Goal: Task Accomplishment & Management: Use online tool/utility

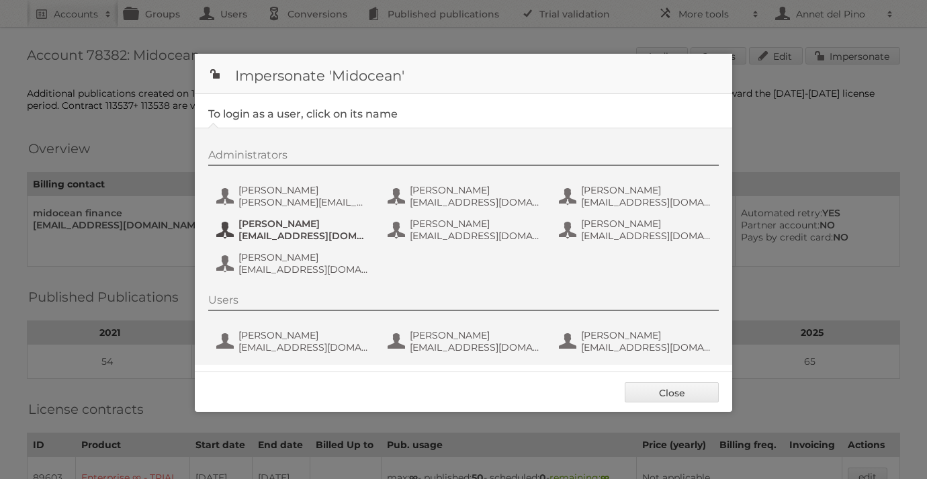
click at [274, 234] on span "[EMAIL_ADDRESS][DOMAIN_NAME]" at bounding box center [304, 236] width 130 height 12
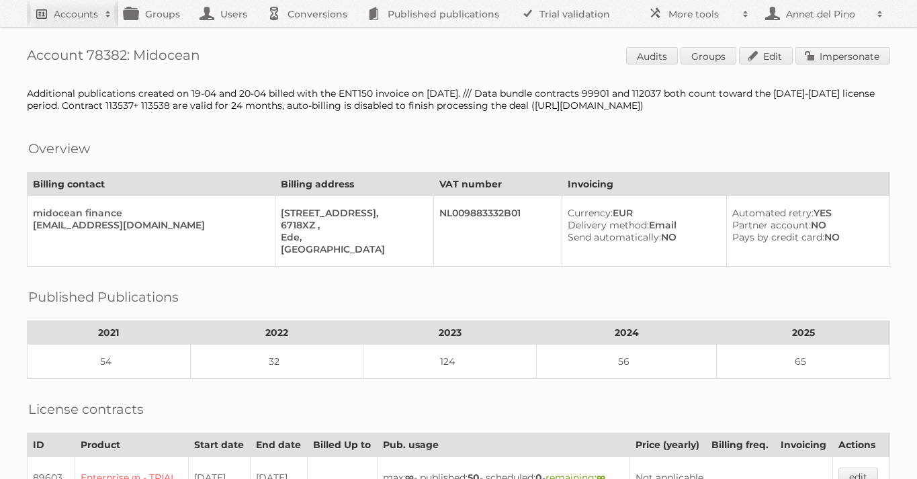
click at [73, 15] on h2 "Accounts" at bounding box center [76, 13] width 44 height 13
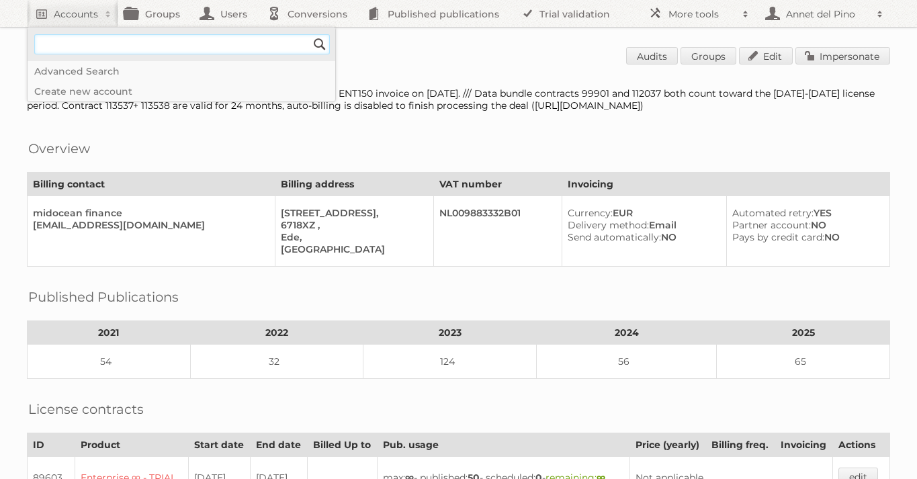
type input"] "[EMAIL_ADDRESS][DOMAIN_NAME]"
click at [314, 46] on input "Search" at bounding box center [320, 44] width 20 height 20
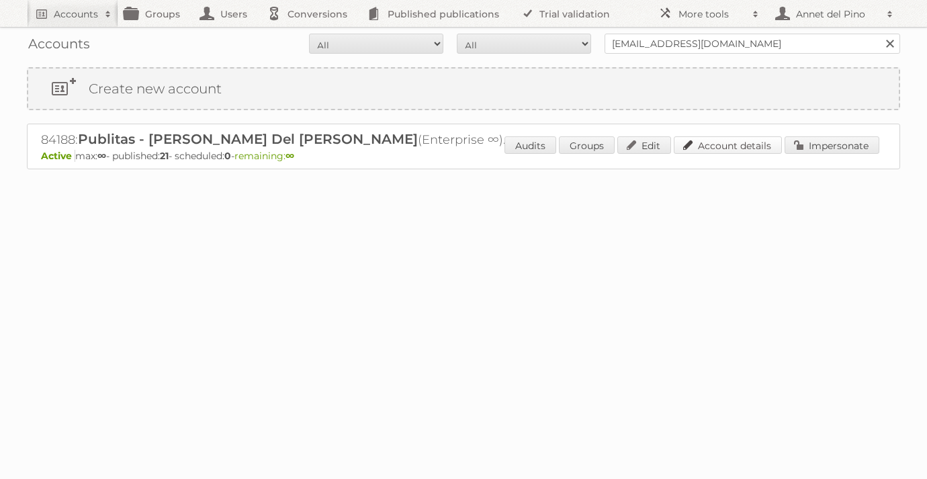
click at [711, 143] on link "Account details" at bounding box center [728, 144] width 108 height 17
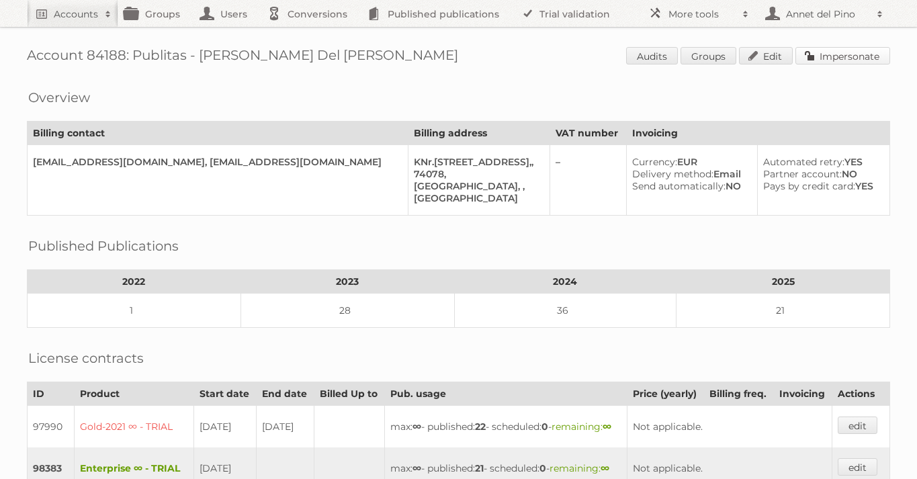
click at [857, 60] on link "Impersonate" at bounding box center [842, 55] width 95 height 17
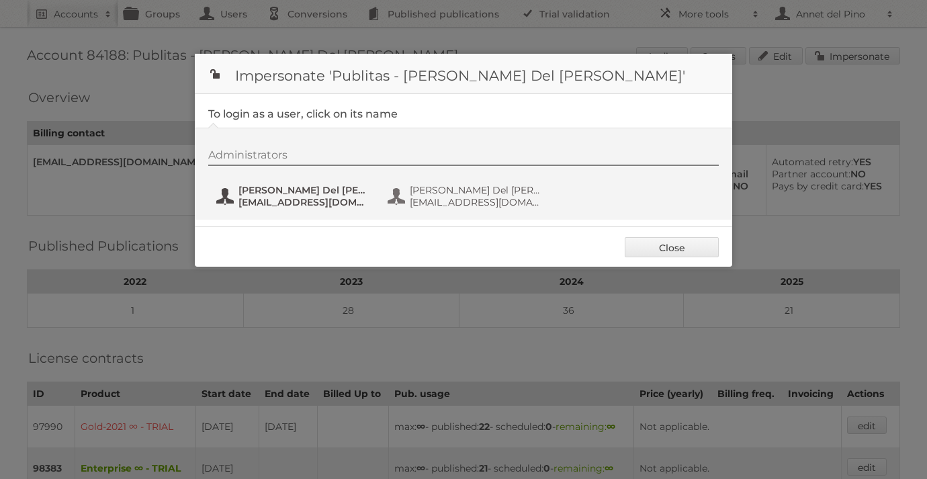
click at [279, 192] on span "Annet Del Pino" at bounding box center [304, 190] width 130 height 12
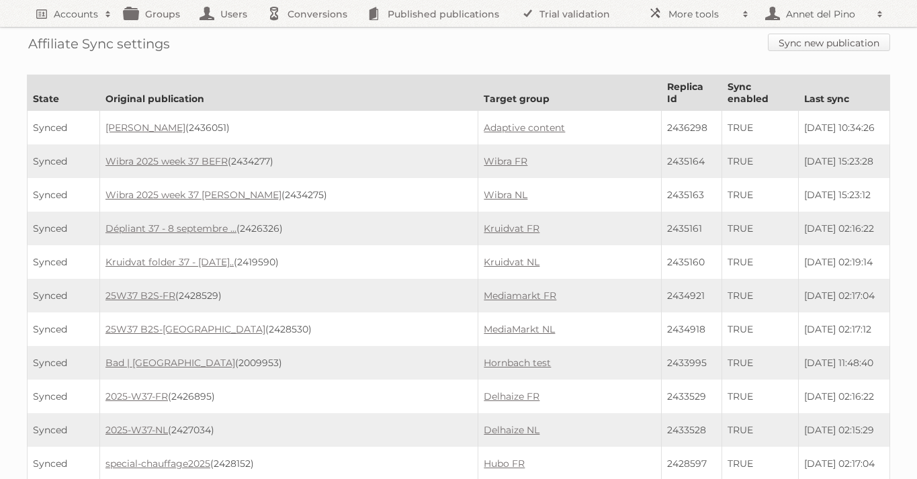
click at [789, 46] on link "Sync new publication" at bounding box center [829, 42] width 122 height 17
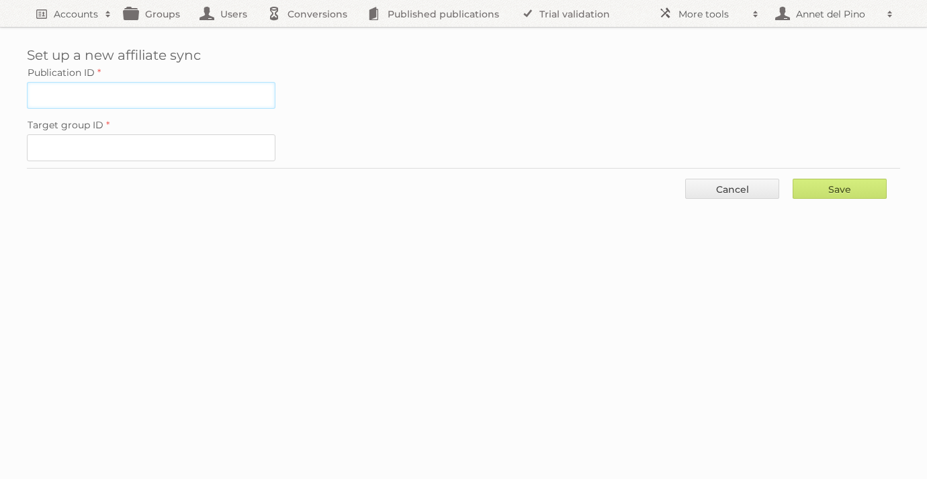
click at [206, 99] on input "Publication ID" at bounding box center [151, 95] width 249 height 27
paste input "2201896"
type input "2201896"
click at [165, 155] on input "Target group ID" at bounding box center [151, 147] width 249 height 27
paste input "93855"
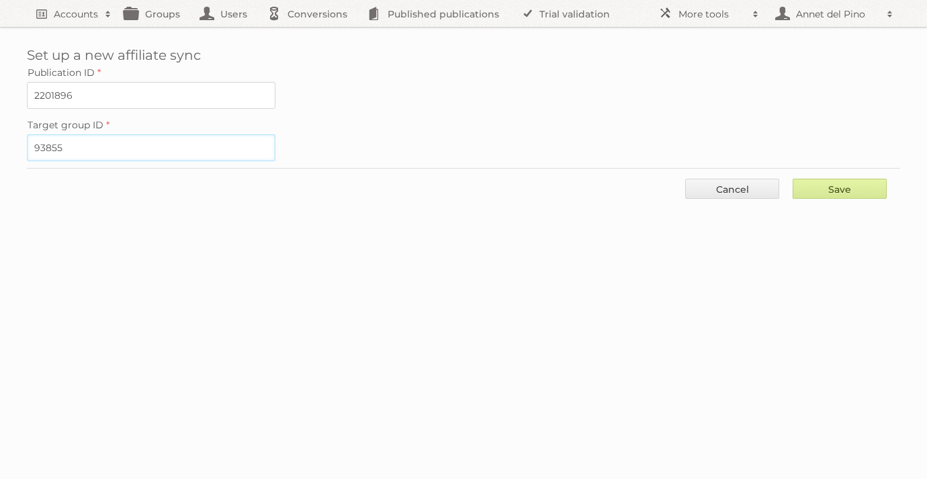
type input "93855"
click at [853, 185] on input "Save" at bounding box center [840, 189] width 94 height 20
type input "..."
